Goal: Task Accomplishment & Management: Use online tool/utility

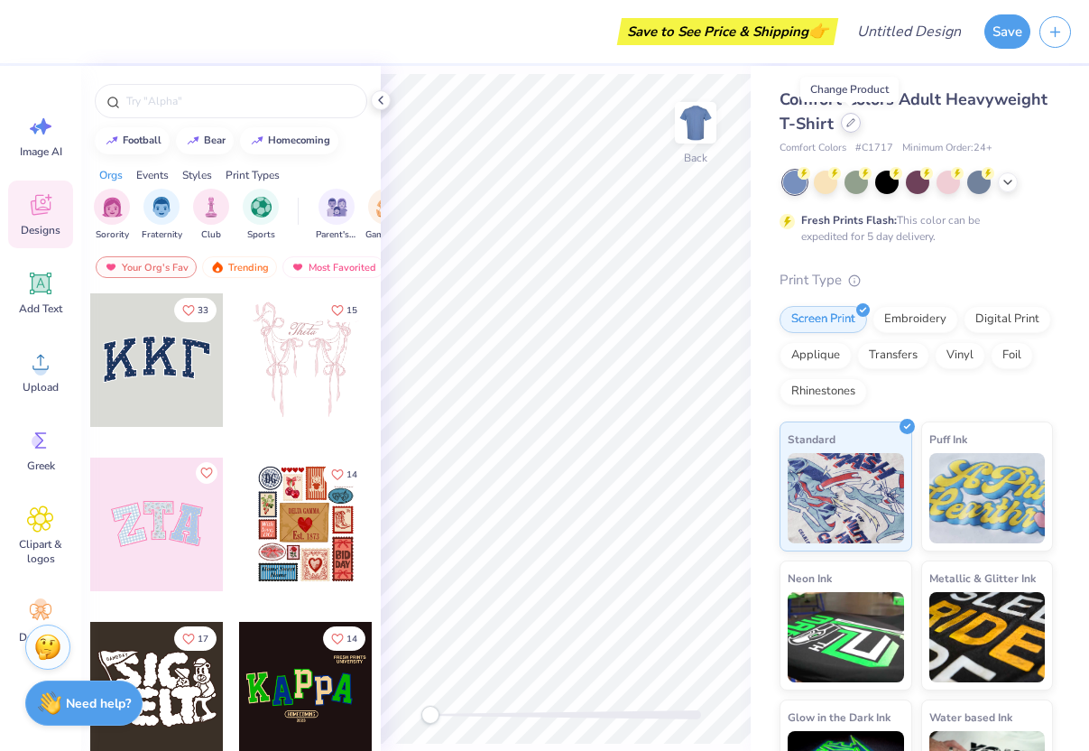
click at [849, 125] on icon at bounding box center [851, 122] width 7 height 7
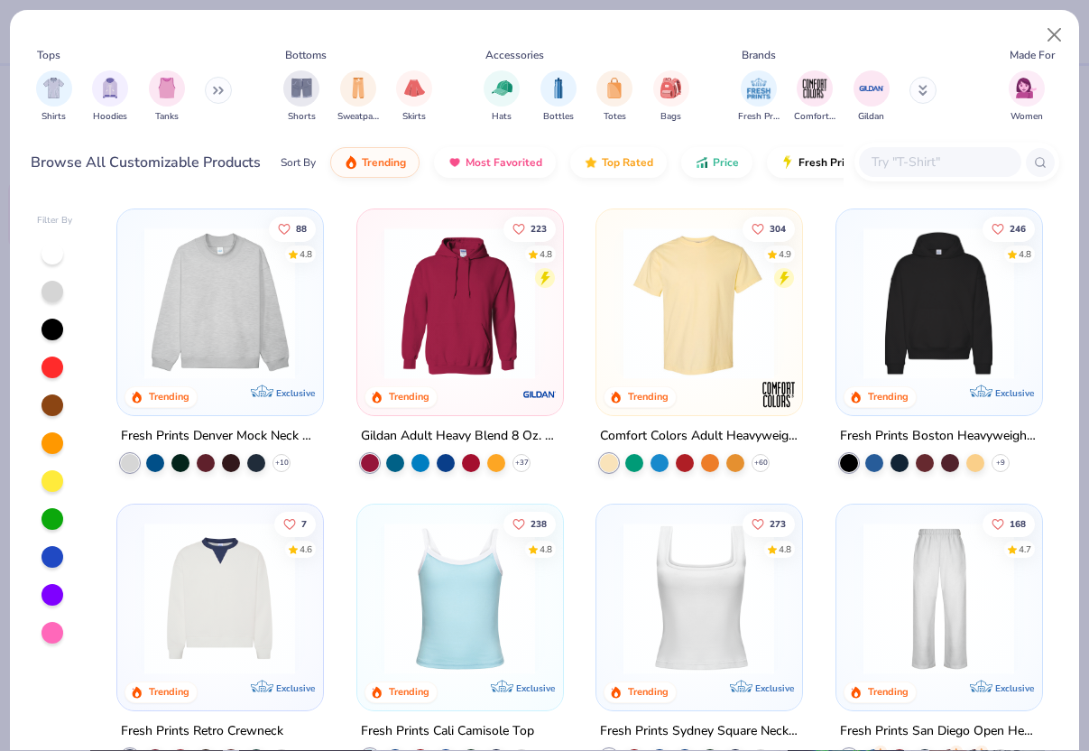
click at [899, 168] on input "text" at bounding box center [939, 162] width 139 height 21
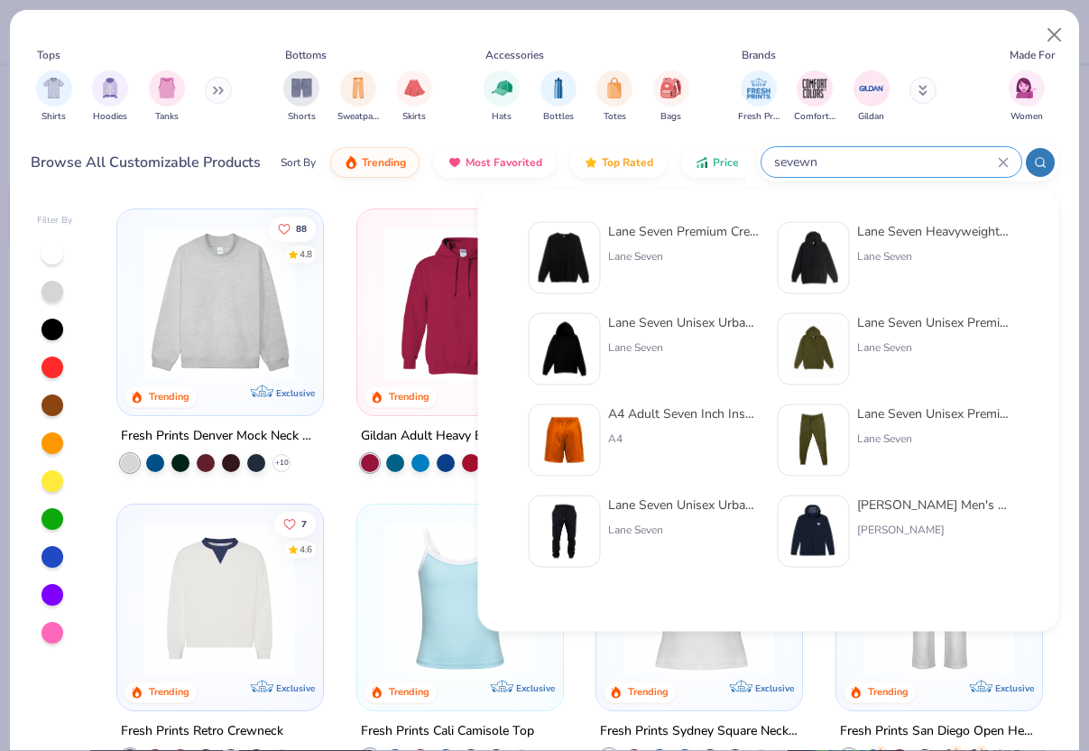
type input "sevewn"
click at [614, 230] on div "Lane Seven Premium Crewneck Sweatshirt" at bounding box center [684, 231] width 152 height 19
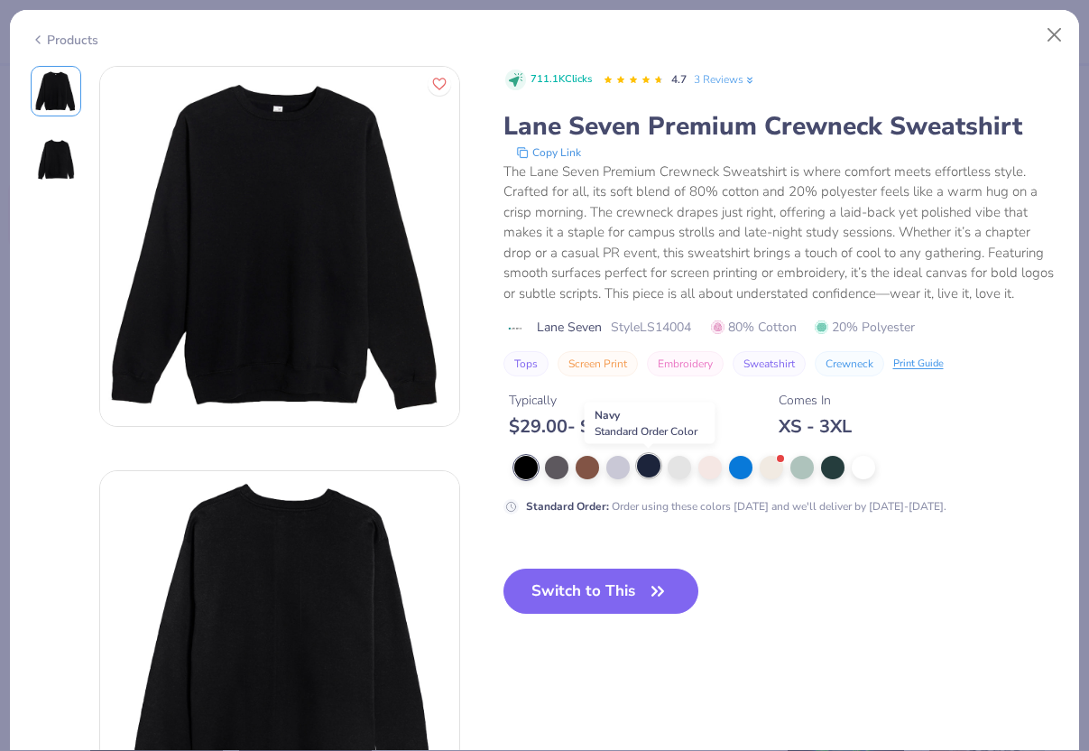
click at [645, 472] on div at bounding box center [648, 465] width 23 height 23
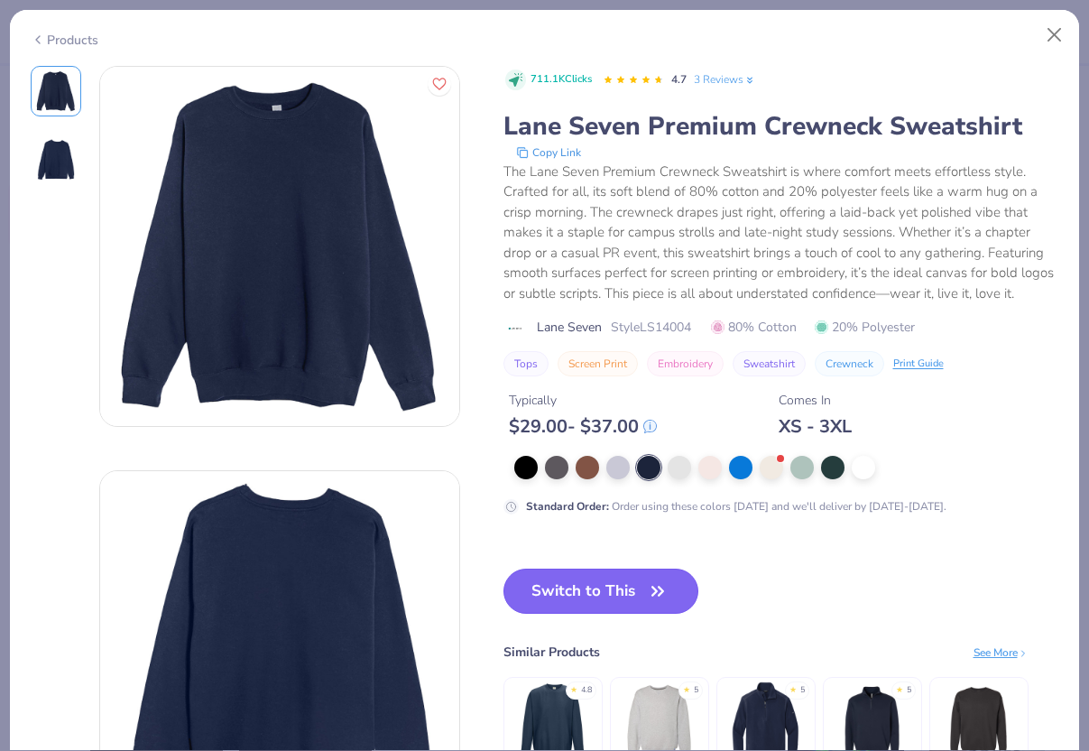
click at [632, 590] on button "Switch to This" at bounding box center [602, 591] width 196 height 45
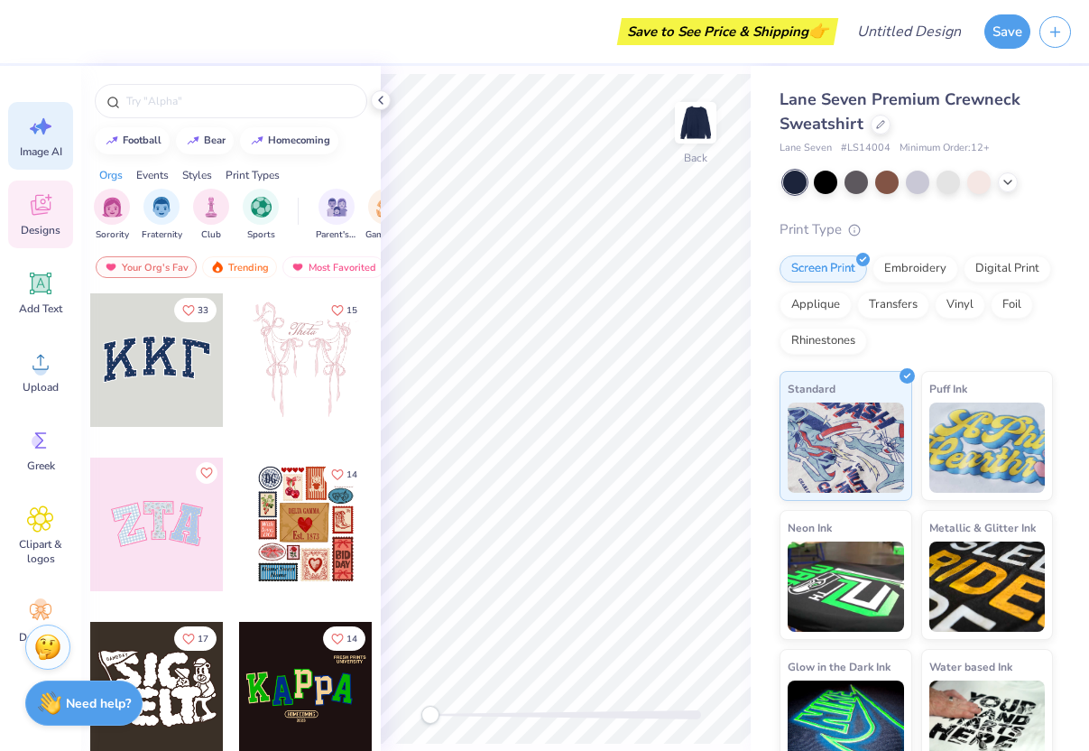
click at [43, 137] on icon at bounding box center [40, 126] width 27 height 27
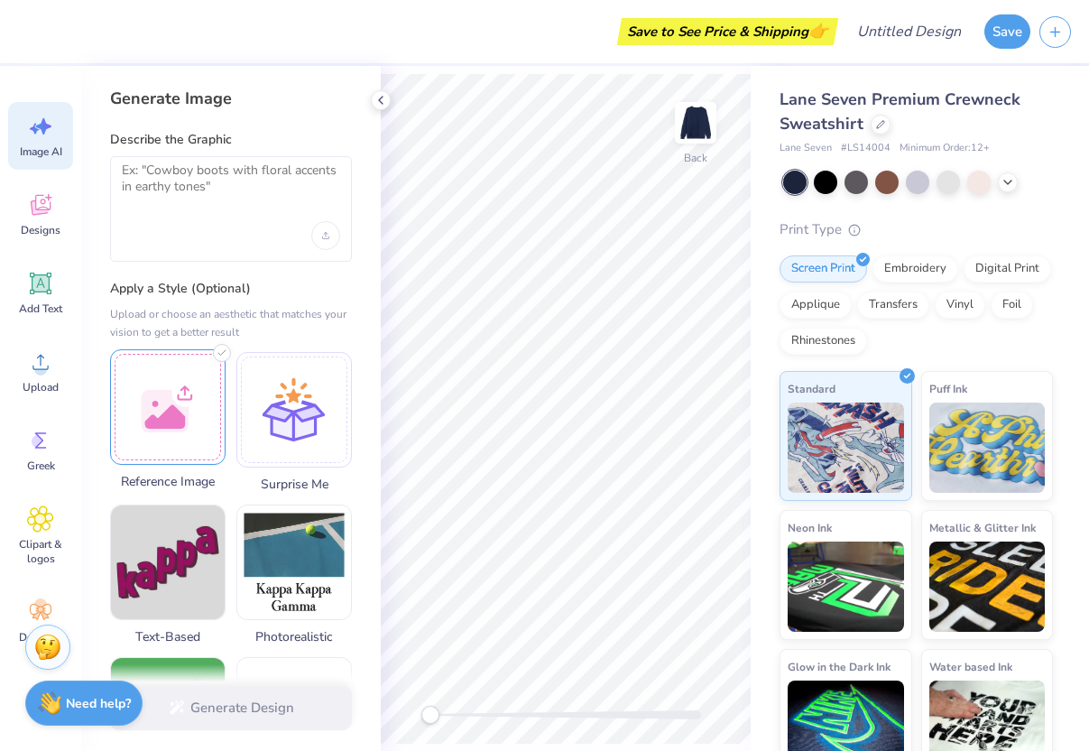
click at [199, 387] on div at bounding box center [168, 407] width 116 height 116
click at [226, 209] on div at bounding box center [231, 209] width 242 height 106
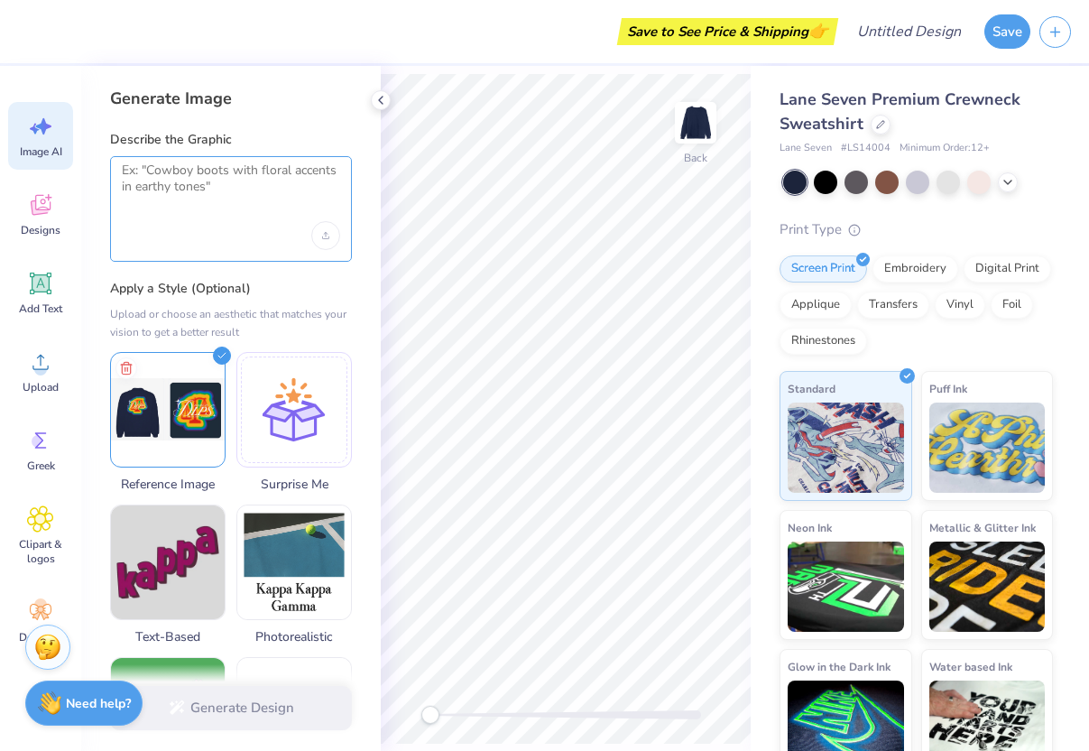
click at [213, 187] on textarea at bounding box center [231, 184] width 218 height 45
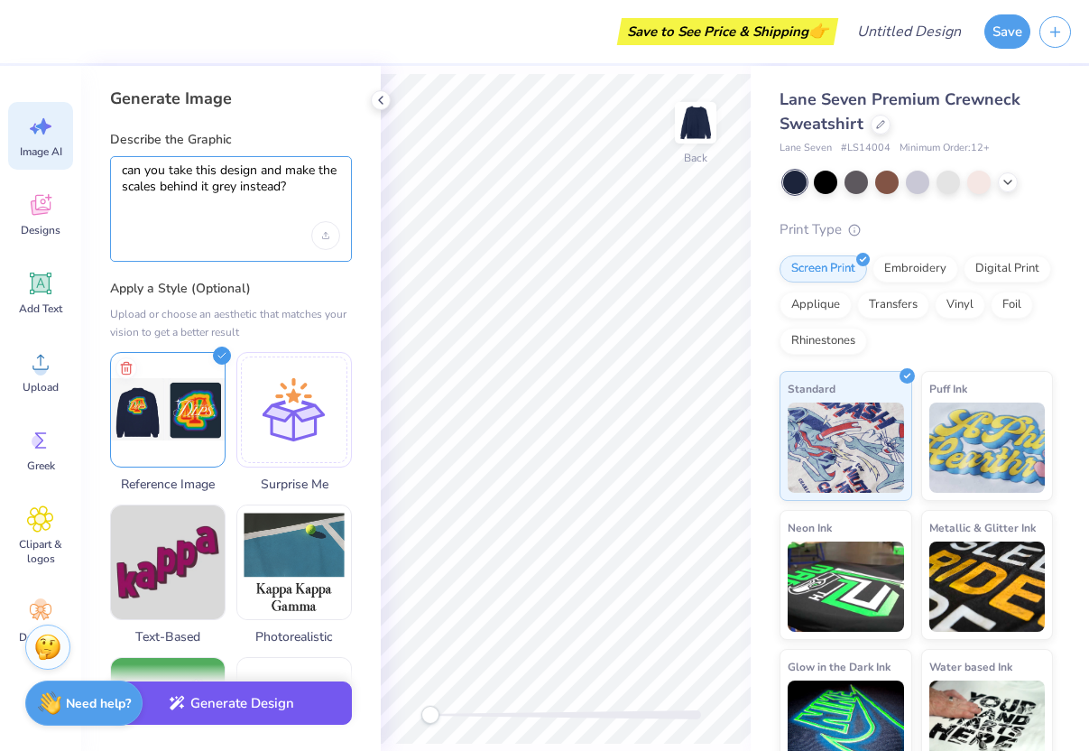
type textarea "can you take this design and make the scales behind it grey instead?"
click at [235, 727] on div "Generate Design" at bounding box center [231, 708] width 300 height 88
click at [231, 709] on button "Generate Design" at bounding box center [231, 703] width 242 height 44
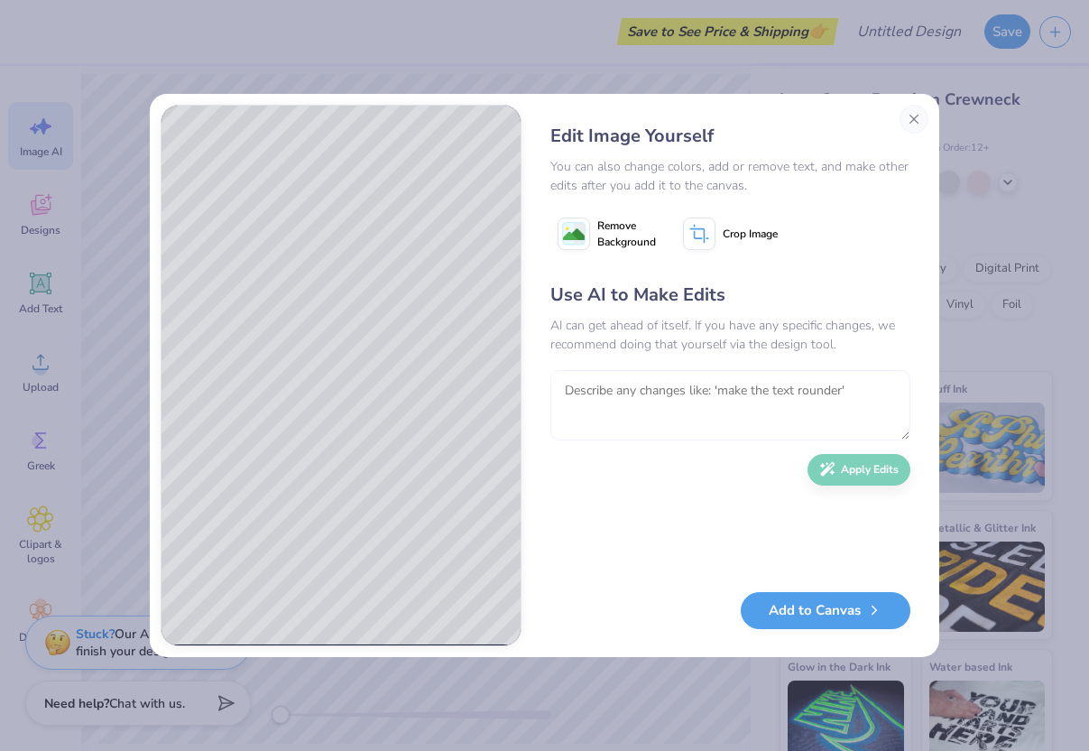
click at [671, 397] on textarea at bounding box center [731, 405] width 360 height 70
type textarea "rather than the number 4 can you make the background scales?"
click at [828, 473] on button "Apply Edits" at bounding box center [859, 466] width 103 height 32
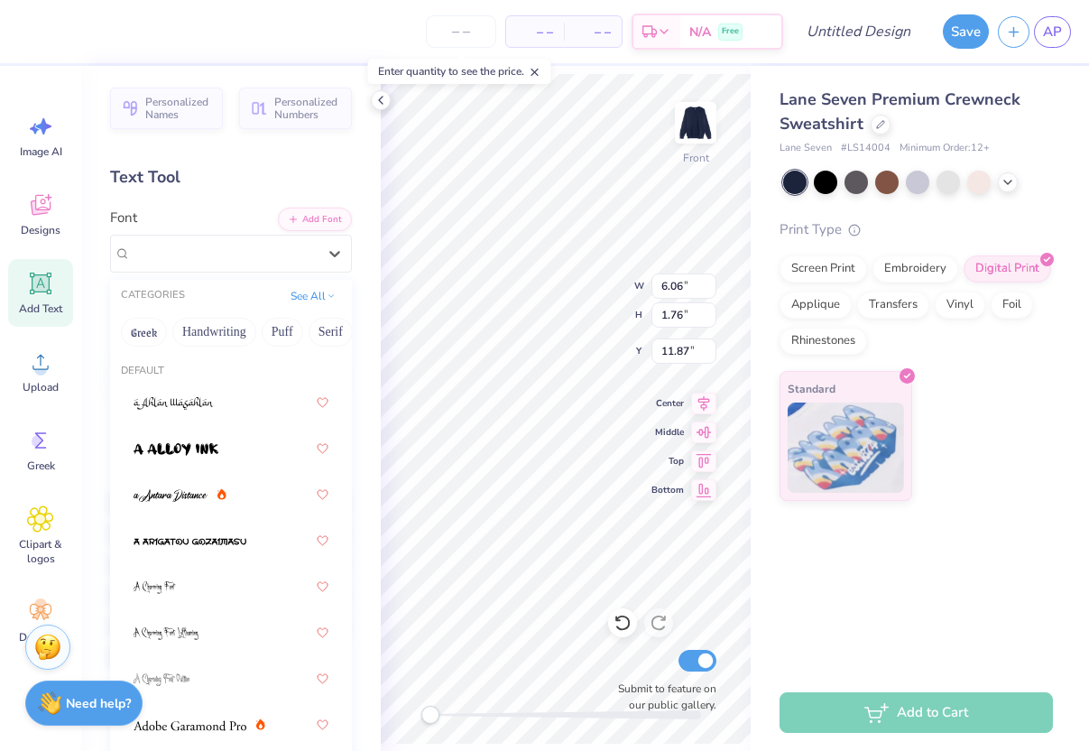
scroll to position [5749, 0]
